Goal: Task Accomplishment & Management: Use online tool/utility

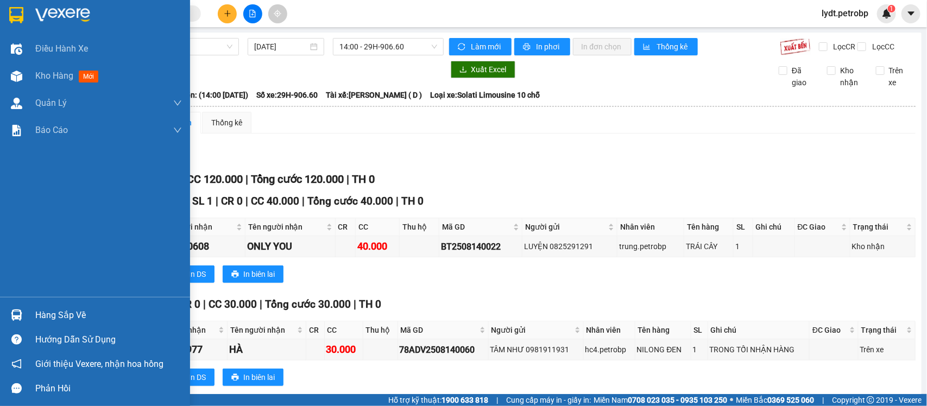
click at [22, 307] on div at bounding box center [16, 315] width 19 height 19
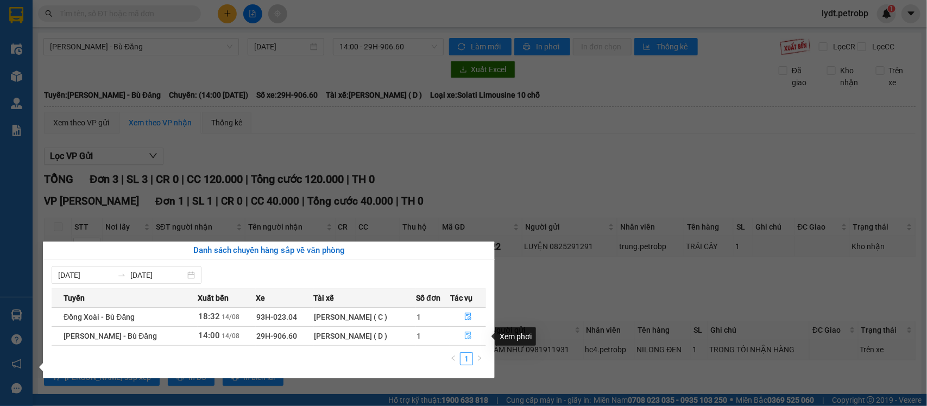
click at [462, 340] on button "button" at bounding box center [468, 335] width 35 height 17
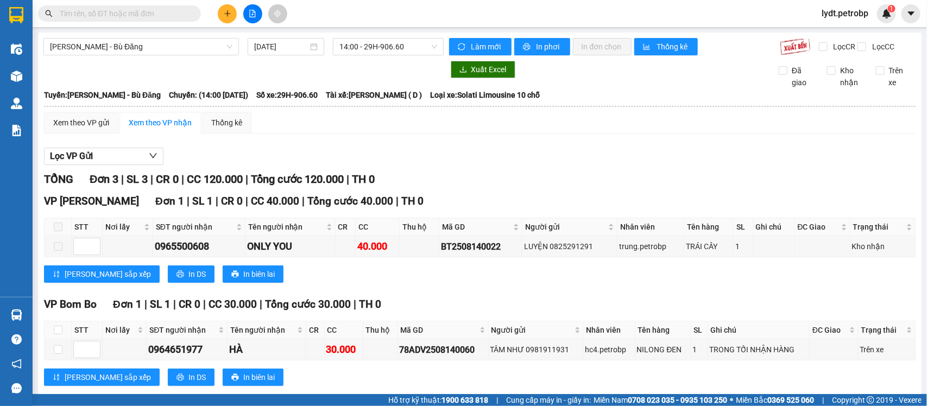
scroll to position [68, 0]
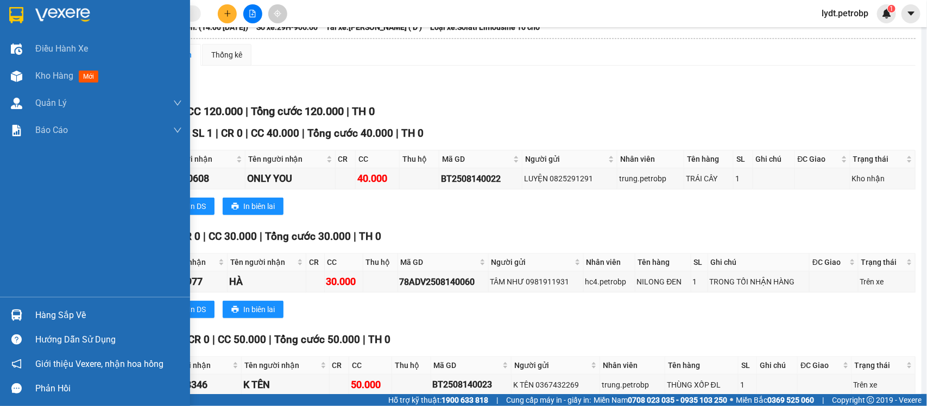
click at [18, 318] on img at bounding box center [16, 314] width 11 height 11
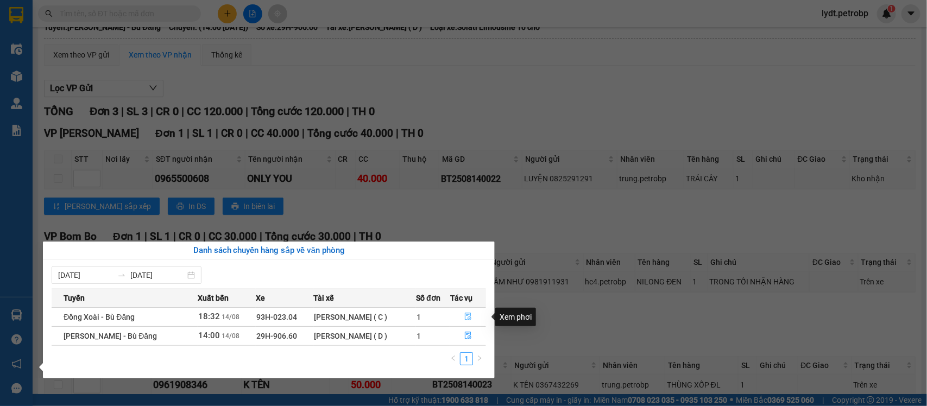
click at [471, 315] on icon "file-done" at bounding box center [468, 317] width 7 height 8
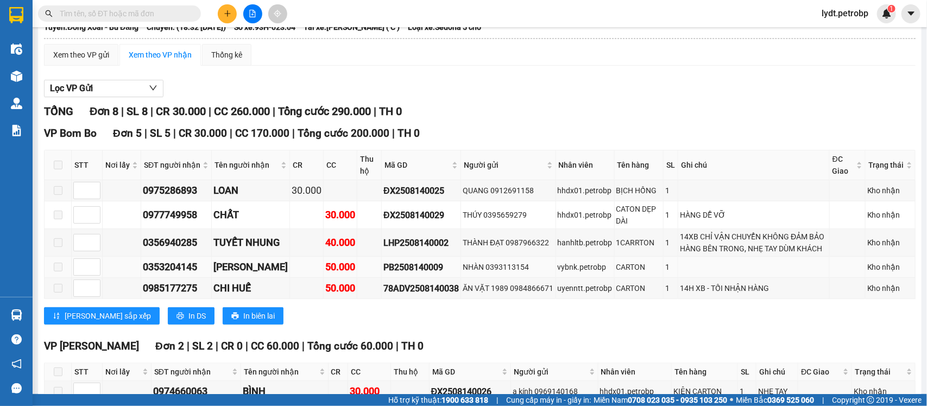
scroll to position [269, 0]
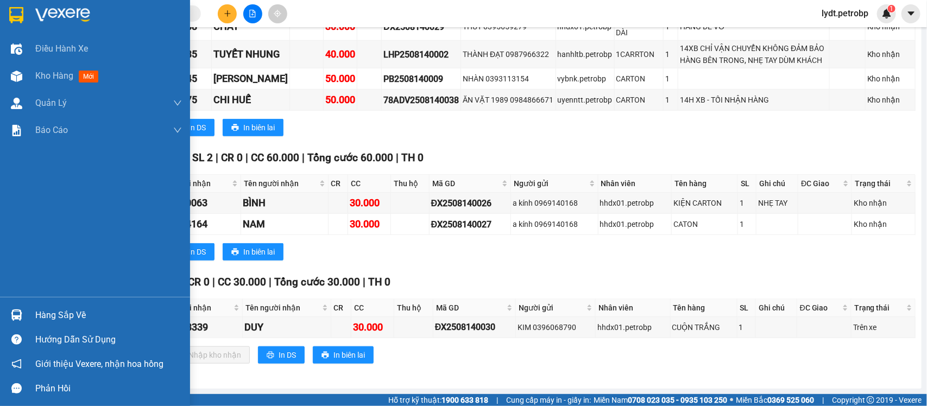
click at [36, 317] on div "Hàng sắp về" at bounding box center [108, 315] width 147 height 16
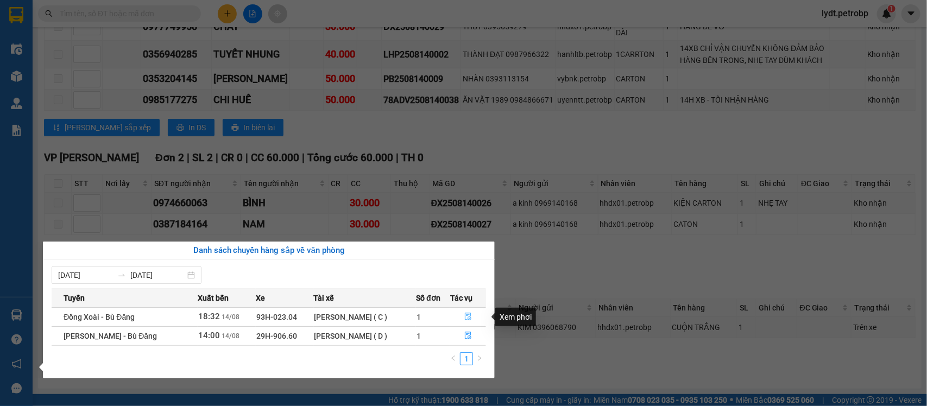
click at [468, 317] on icon "file-done" at bounding box center [468, 317] width 7 height 8
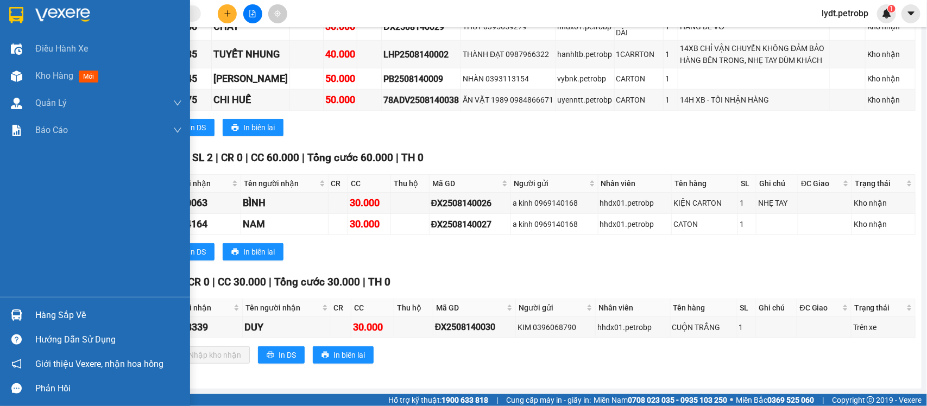
click at [14, 309] on img at bounding box center [16, 314] width 11 height 11
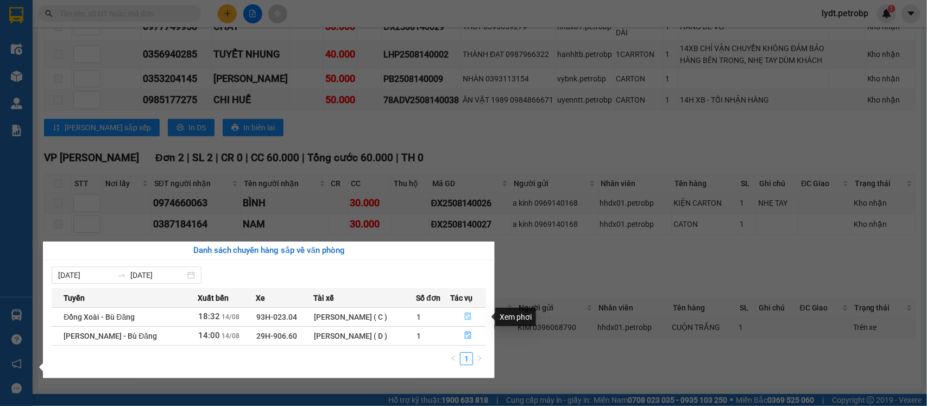
click at [467, 317] on icon "file-done" at bounding box center [468, 317] width 7 height 8
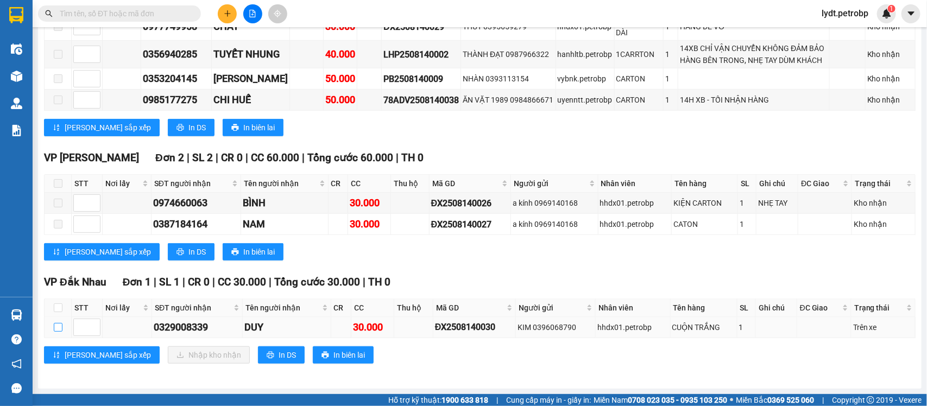
click at [59, 326] on input "checkbox" at bounding box center [58, 327] width 9 height 9
checkbox input "true"
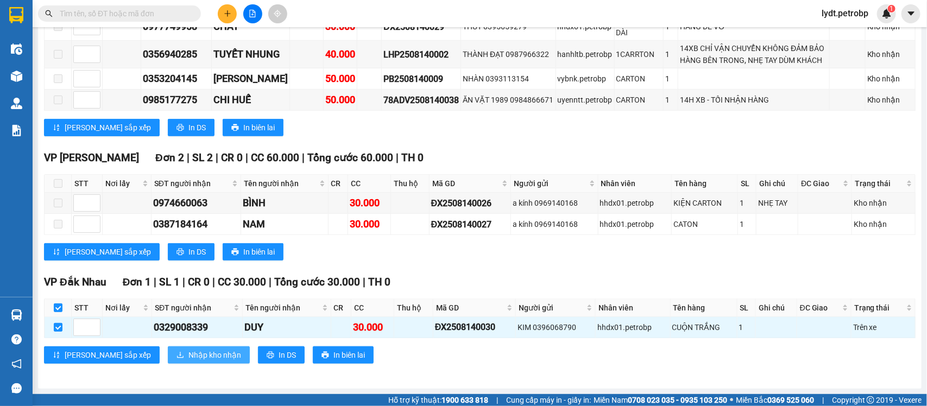
click at [188, 353] on span "Nhập kho nhận" at bounding box center [214, 355] width 53 height 12
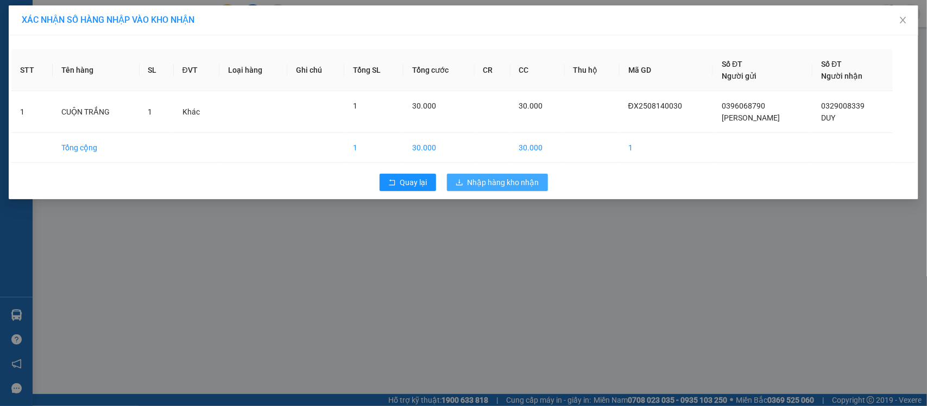
click at [509, 185] on span "Nhập hàng kho nhận" at bounding box center [503, 182] width 72 height 12
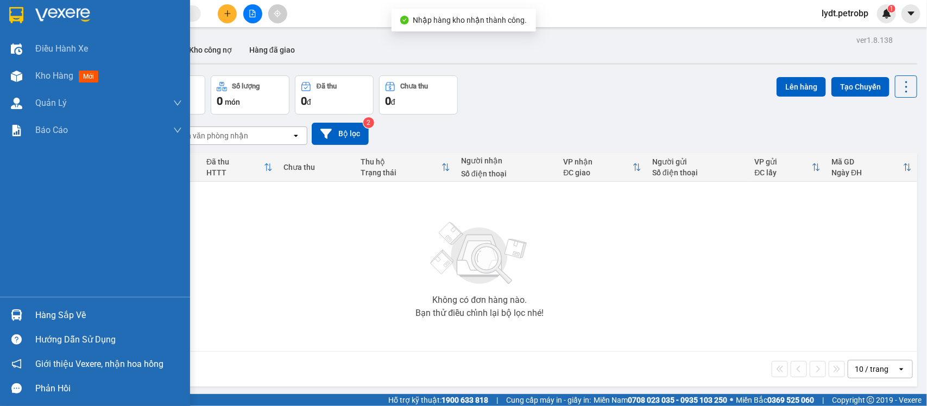
click at [74, 322] on div "Hàng sắp về" at bounding box center [108, 315] width 147 height 16
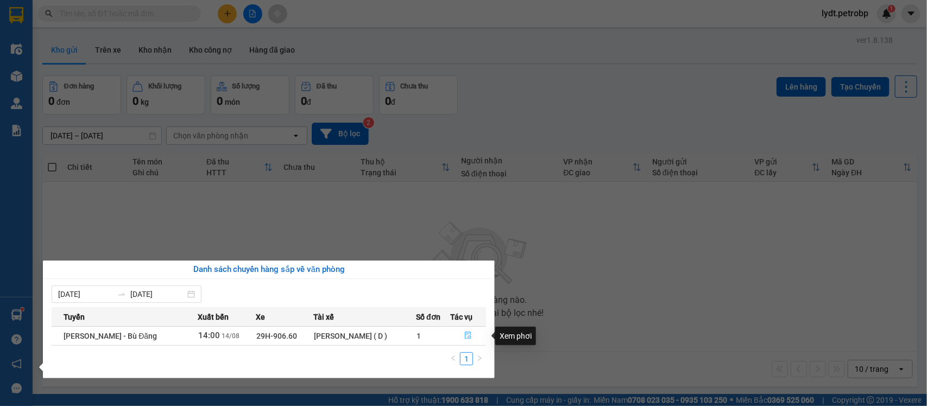
click at [465, 338] on icon "file-done" at bounding box center [468, 336] width 8 height 8
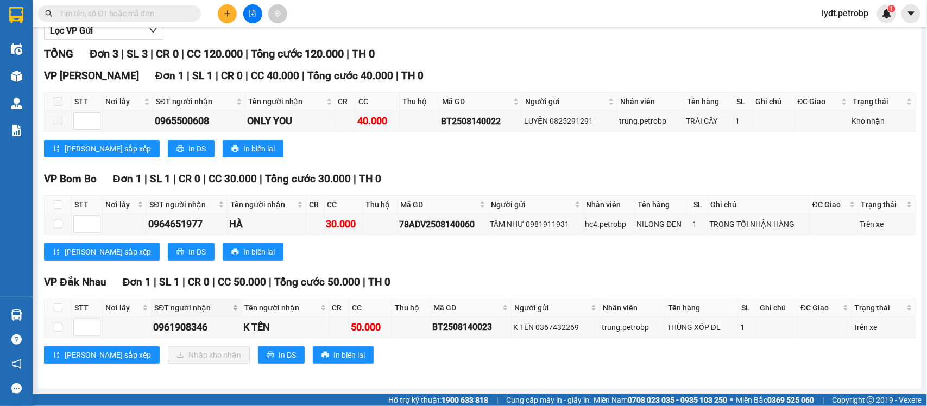
scroll to position [137, 0]
click at [54, 324] on input "checkbox" at bounding box center [58, 327] width 9 height 9
